Goal: Task Accomplishment & Management: Manage account settings

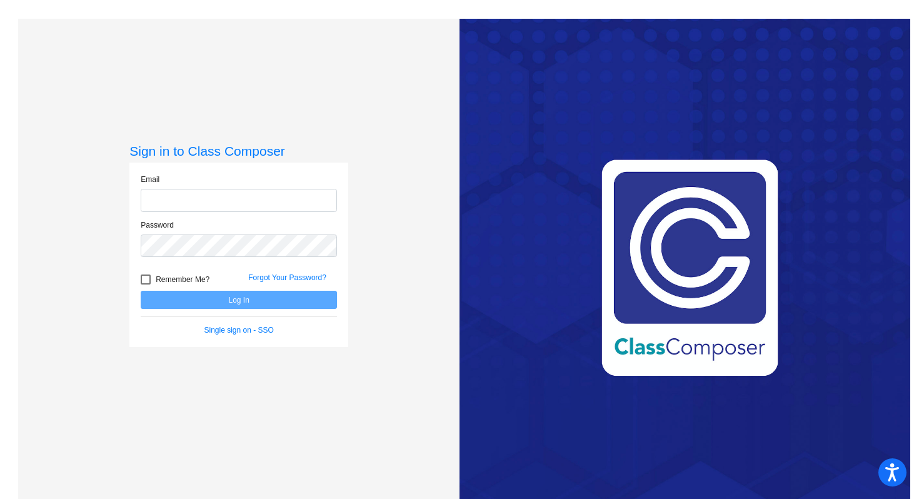
click at [196, 197] on input "email" at bounding box center [239, 200] width 196 height 23
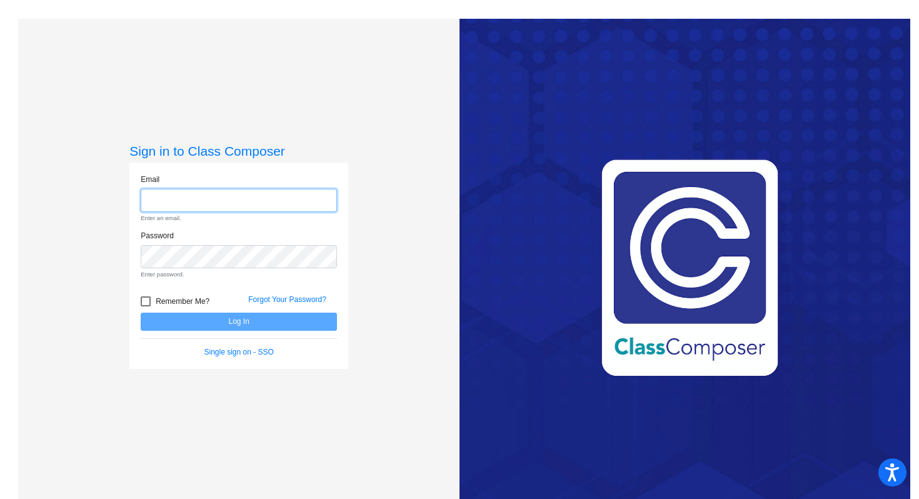
type input "[EMAIL_ADDRESS][PERSON_NAME][DOMAIN_NAME]"
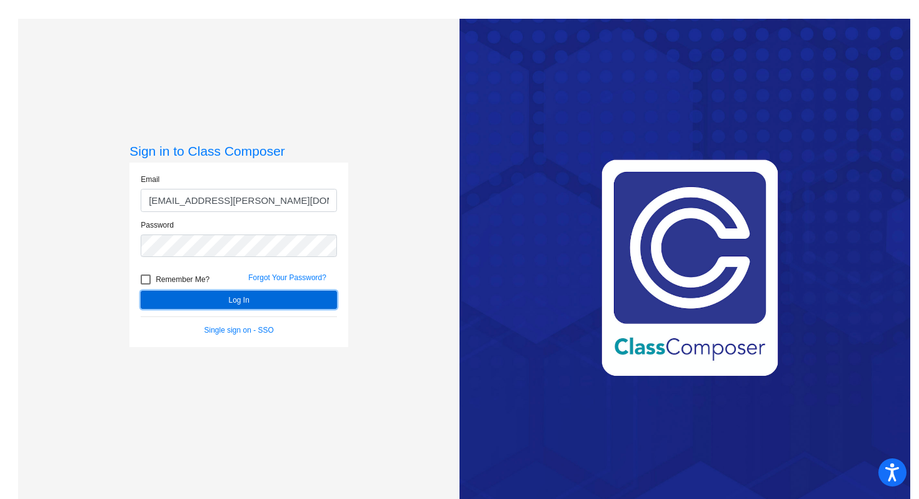
click at [229, 301] on button "Log In" at bounding box center [239, 300] width 196 height 18
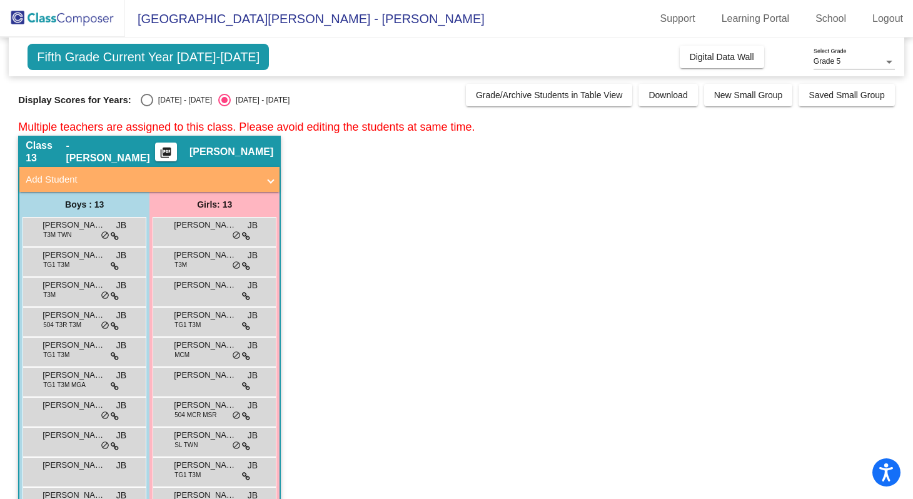
click at [145, 98] on div "Select an option" at bounding box center [147, 100] width 13 height 13
click at [146, 106] on input "[DATE] - [DATE]" at bounding box center [146, 106] width 1 height 1
radio input "true"
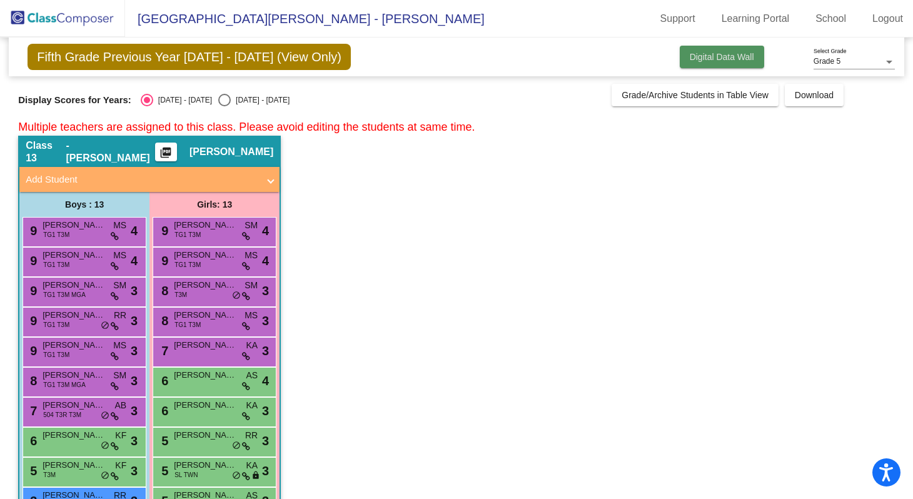
click at [716, 54] on span "Digital Data Wall" at bounding box center [721, 57] width 64 height 10
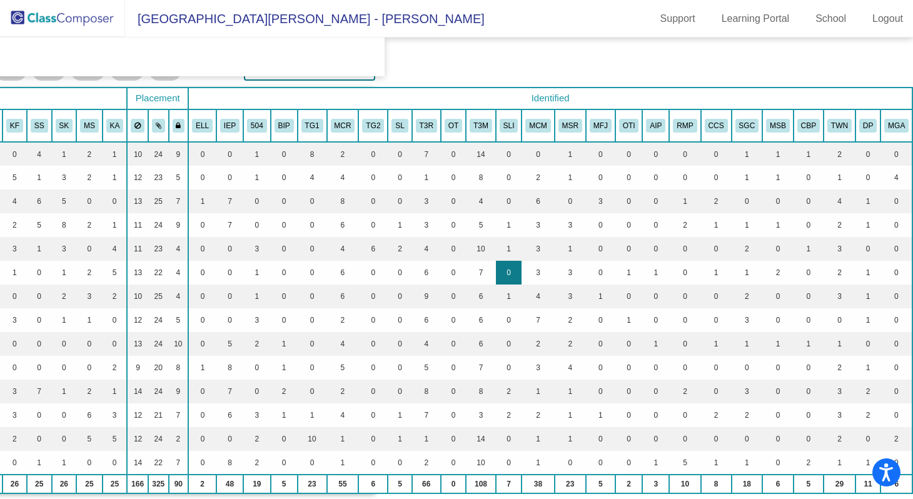
scroll to position [60, 526]
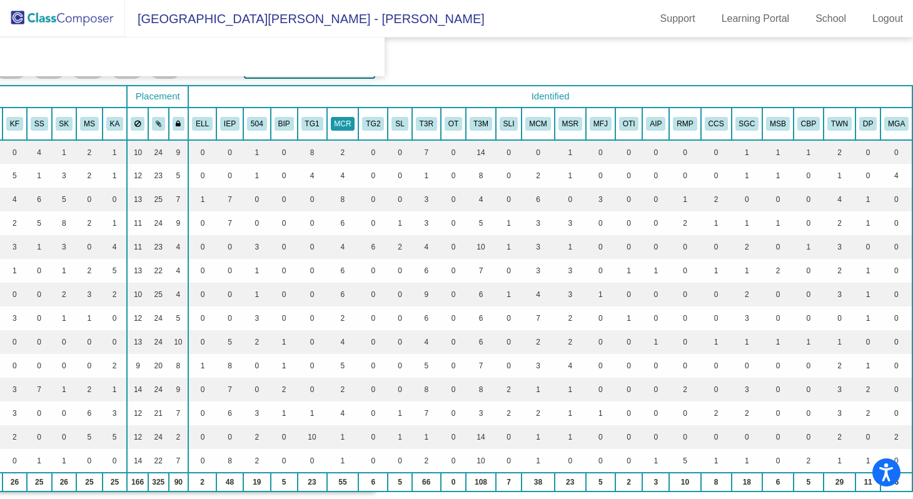
click at [339, 127] on button "MCR" at bounding box center [343, 124] width 24 height 14
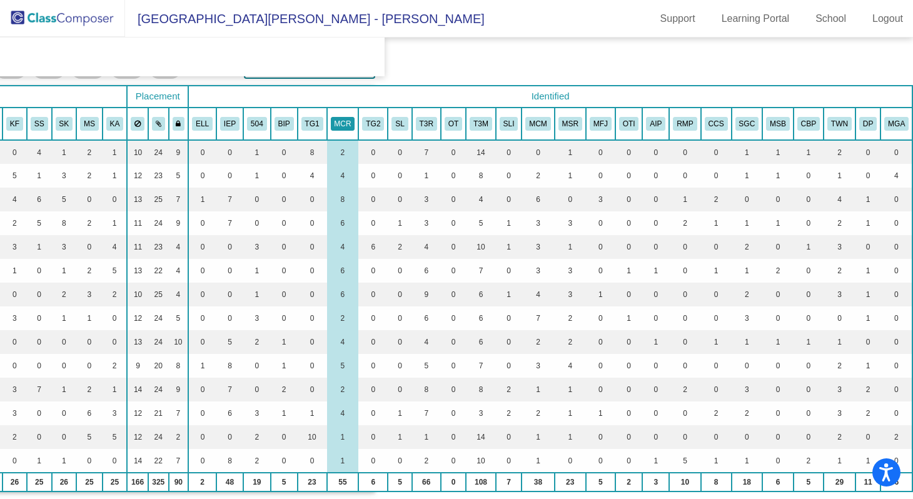
click at [339, 127] on button "MCR" at bounding box center [343, 124] width 24 height 14
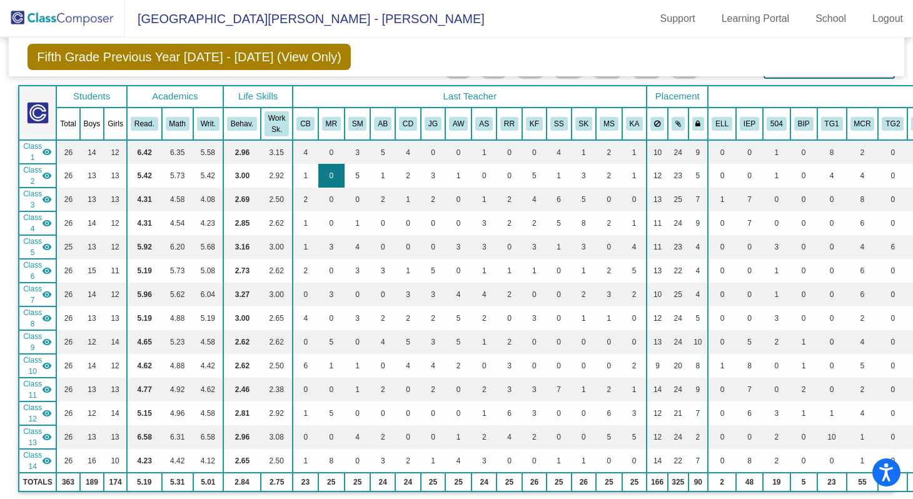
scroll to position [0, 0]
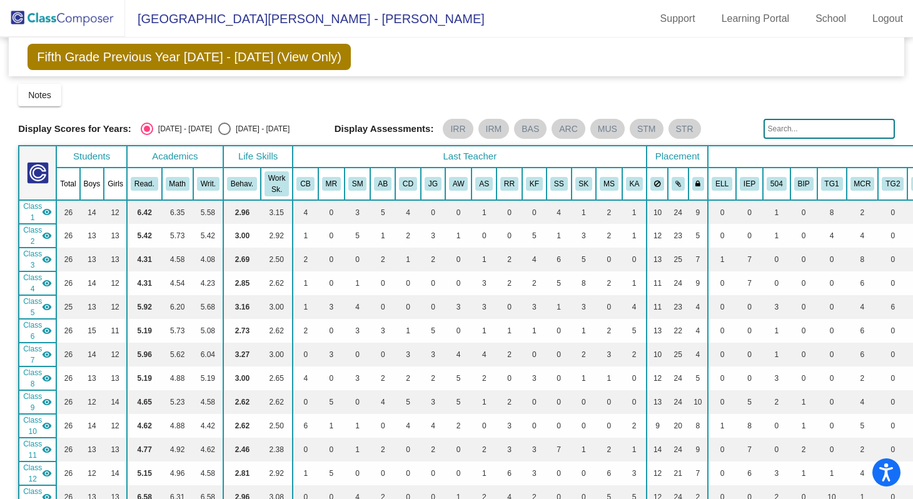
click at [218, 132] on div "Select an option" at bounding box center [224, 129] width 13 height 13
click at [224, 135] on input "[DATE] - [DATE]" at bounding box center [224, 135] width 1 height 1
radio input "true"
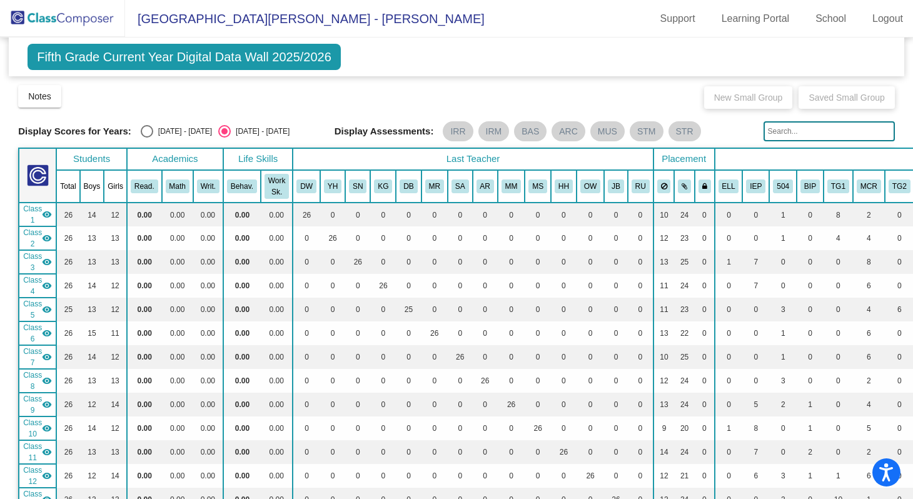
click at [146, 136] on div "Select an option" at bounding box center [147, 131] width 13 height 13
click at [146, 138] on input "[DATE] - [DATE]" at bounding box center [146, 138] width 1 height 1
radio input "true"
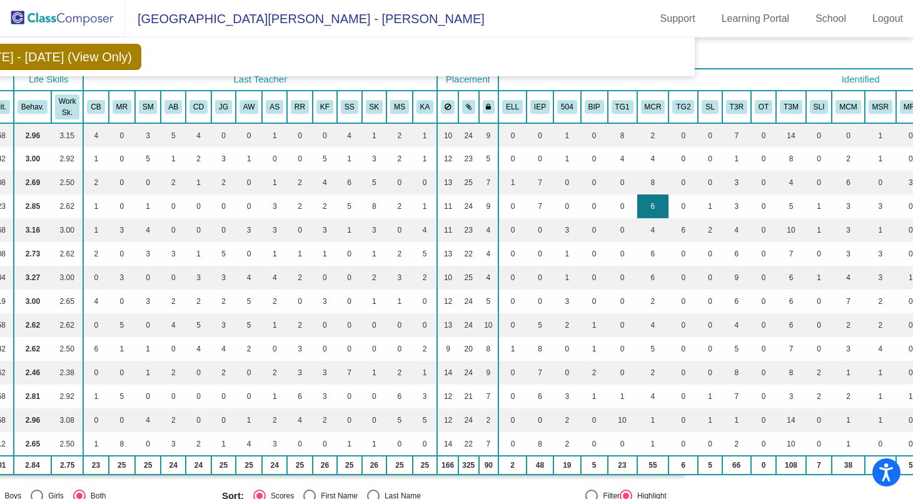
scroll to position [77, 210]
click at [488, 26] on mat-toolbar "[GEOGRAPHIC_DATA][PERSON_NAME] - [PERSON_NAME] Support Learning Portal School L…" at bounding box center [456, 19] width 913 height 38
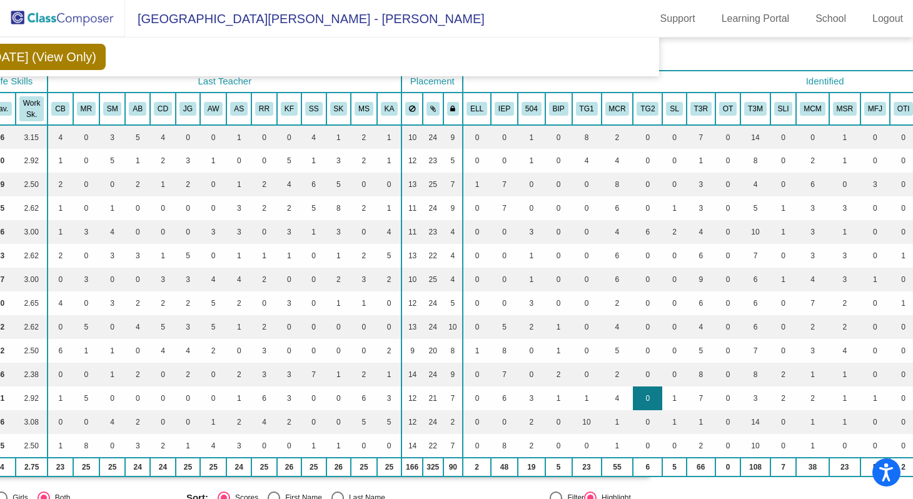
scroll to position [75, 249]
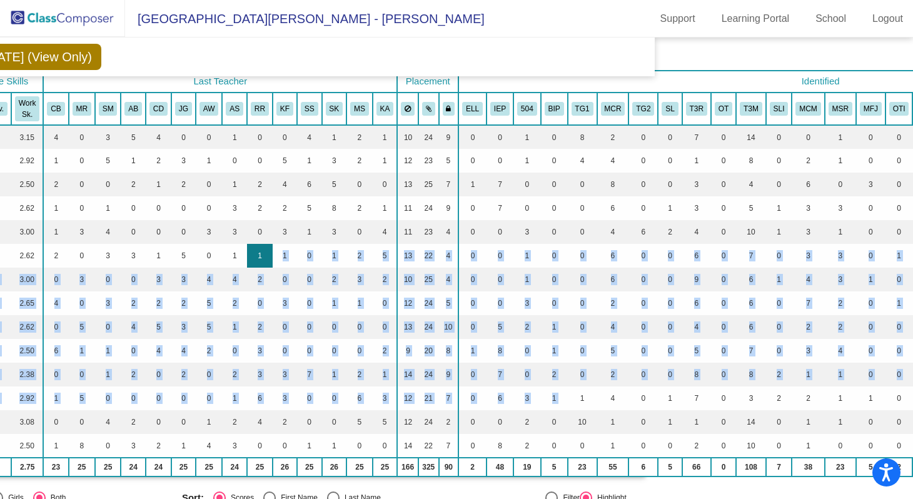
drag, startPoint x: 594, startPoint y: 388, endPoint x: 271, endPoint y: 259, distance: 348.1
click at [266, 253] on table "Students Academics Life Skills Last Teacher Placement Identified Total Boys Gir…" at bounding box center [476, 273] width 1414 height 407
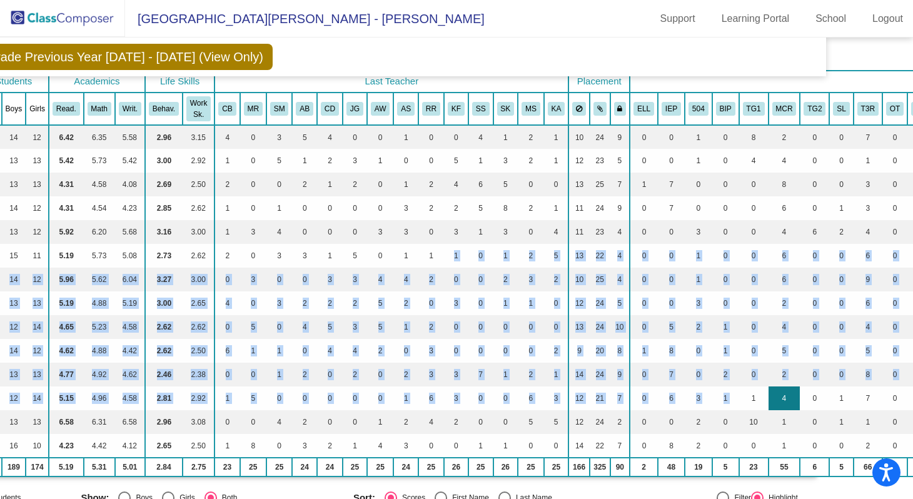
scroll to position [75, 0]
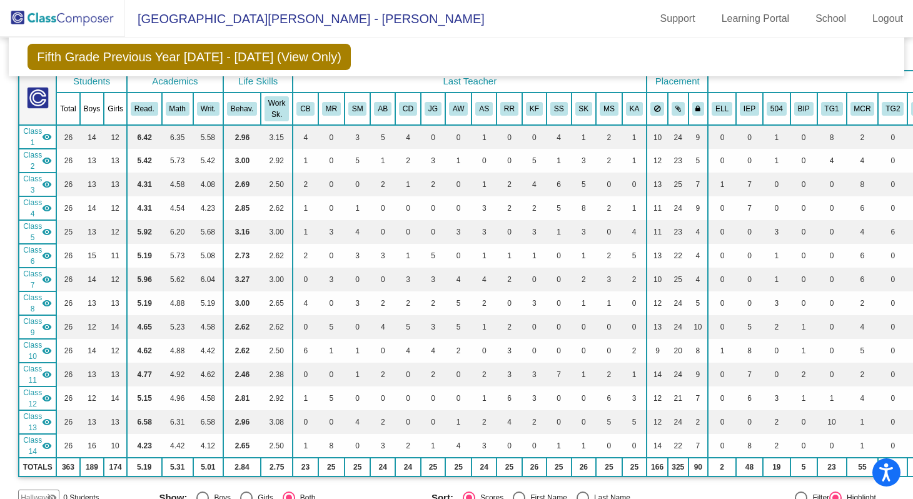
click at [736, 60] on div "Fifth Grade Previous Year [DATE] - [DATE] (View Only) Add, Move, or Retain Stud…" at bounding box center [456, 57] width 895 height 39
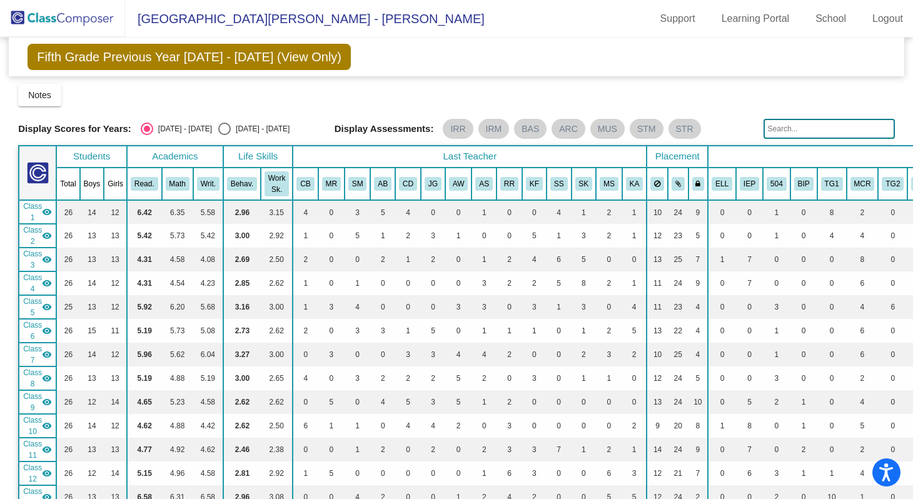
click at [218, 129] on div "Select an option" at bounding box center [224, 129] width 13 height 13
click at [224, 135] on input "[DATE] - [DATE]" at bounding box center [224, 135] width 1 height 1
radio input "true"
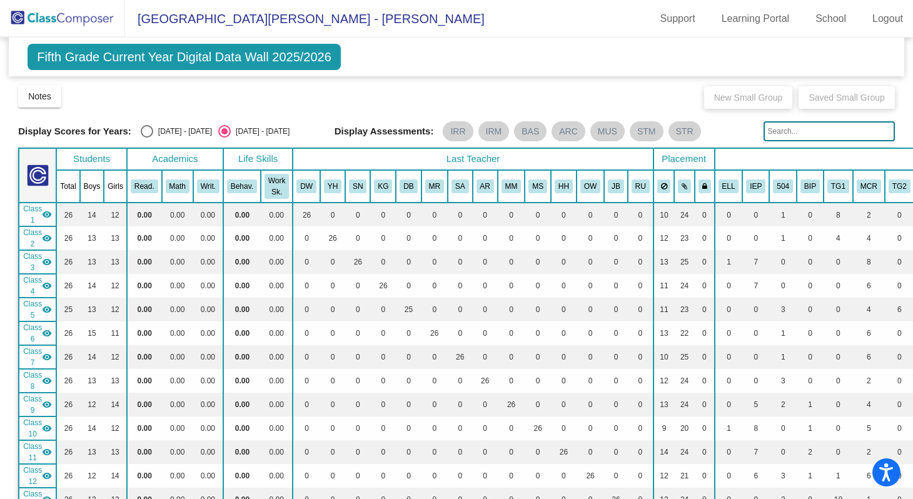
click at [146, 130] on div "Select an option" at bounding box center [147, 131] width 13 height 13
click at [146, 138] on input "[DATE] - [DATE]" at bounding box center [146, 138] width 1 height 1
radio input "true"
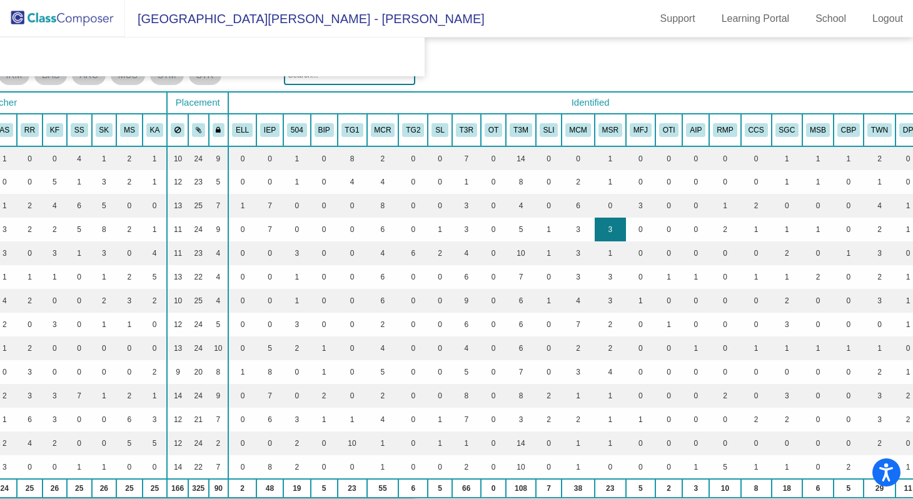
scroll to position [54, 491]
